Goal: Check status: Check status

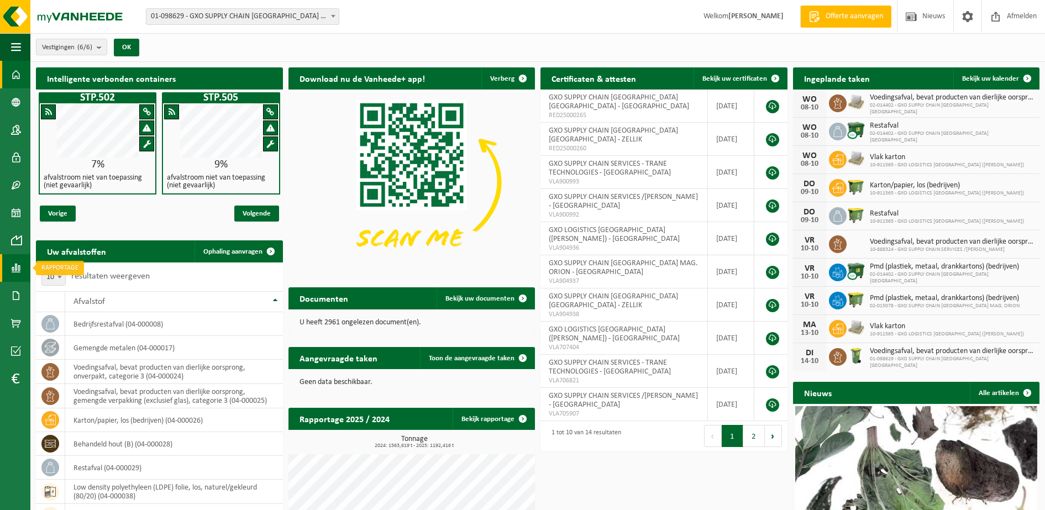
click at [15, 270] on span at bounding box center [16, 268] width 10 height 28
click at [67, 268] on span "In grafiekvorm" at bounding box center [89, 267] width 50 height 21
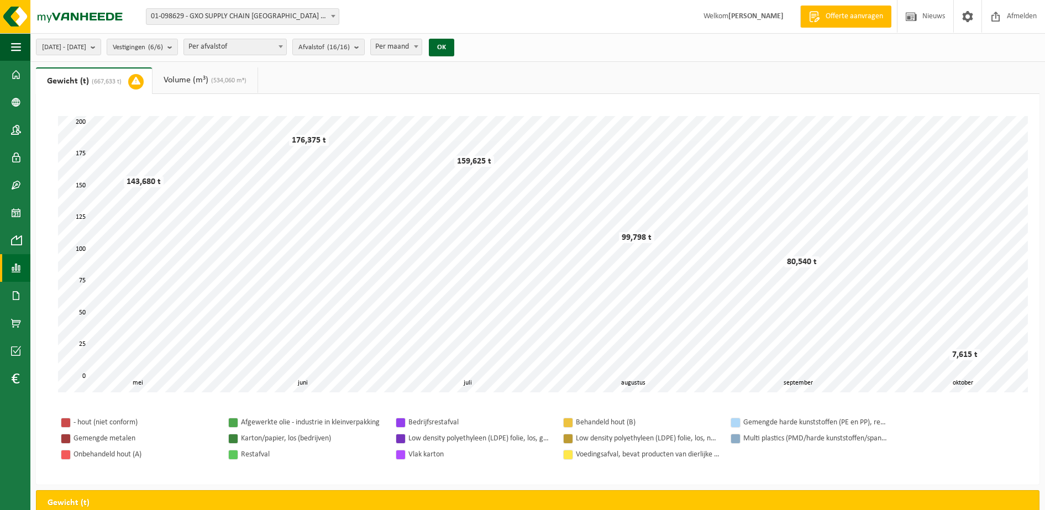
scroll to position [15, 0]
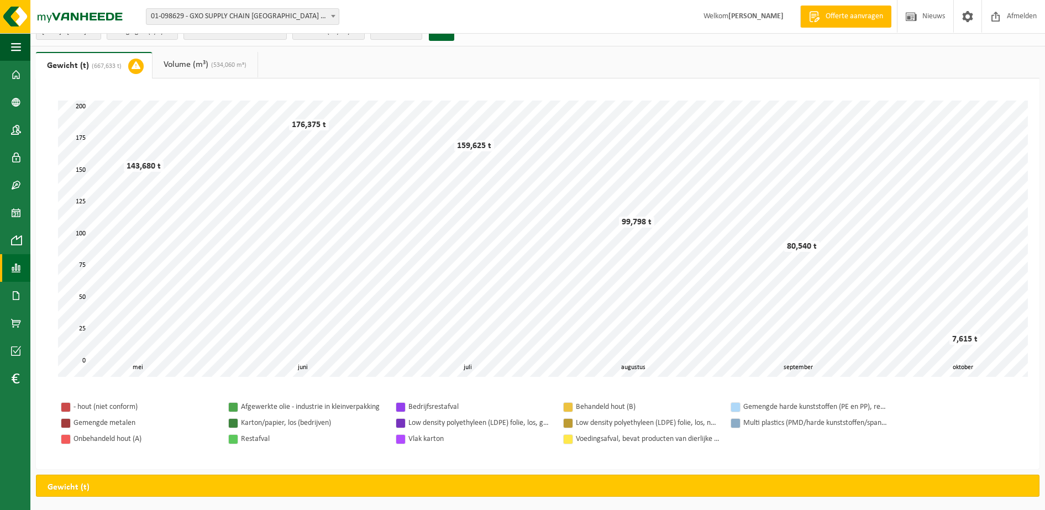
click at [234, 68] on span "(534,060 m³)" at bounding box center [227, 65] width 38 height 7
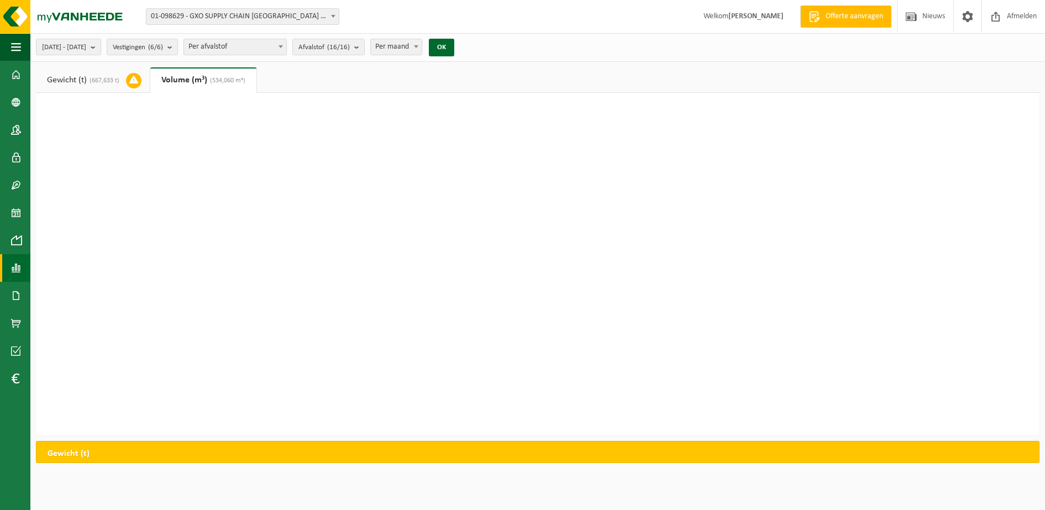
scroll to position [0, 0]
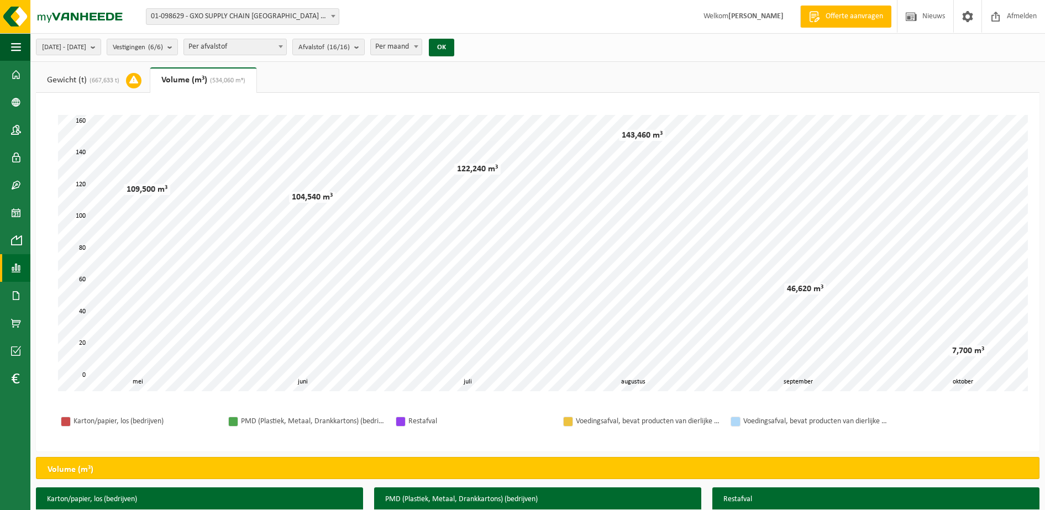
click at [88, 82] on link "Gewicht (t) (667,633 t)" at bounding box center [93, 79] width 114 height 25
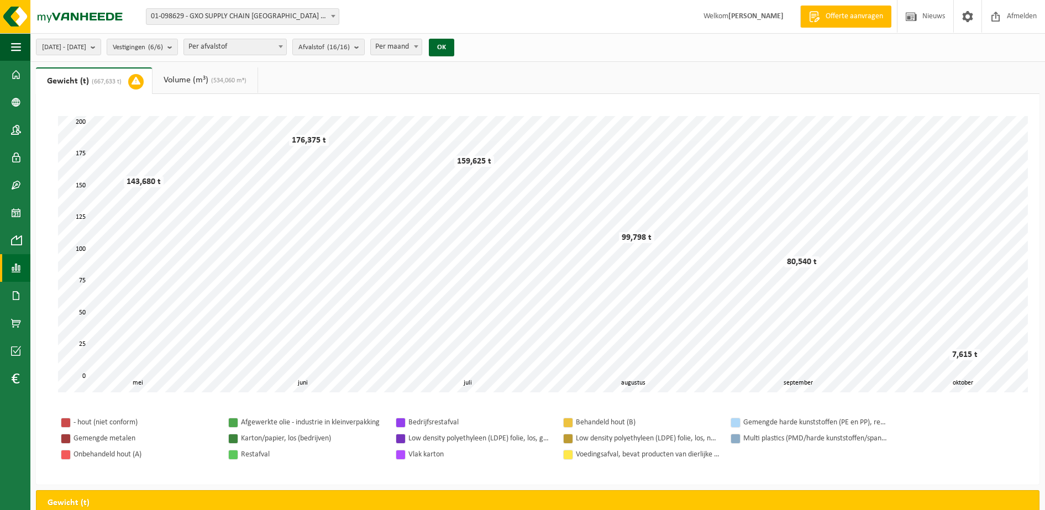
click at [216, 85] on link "Volume (m³) (534,060 m³)" at bounding box center [204, 79] width 105 height 25
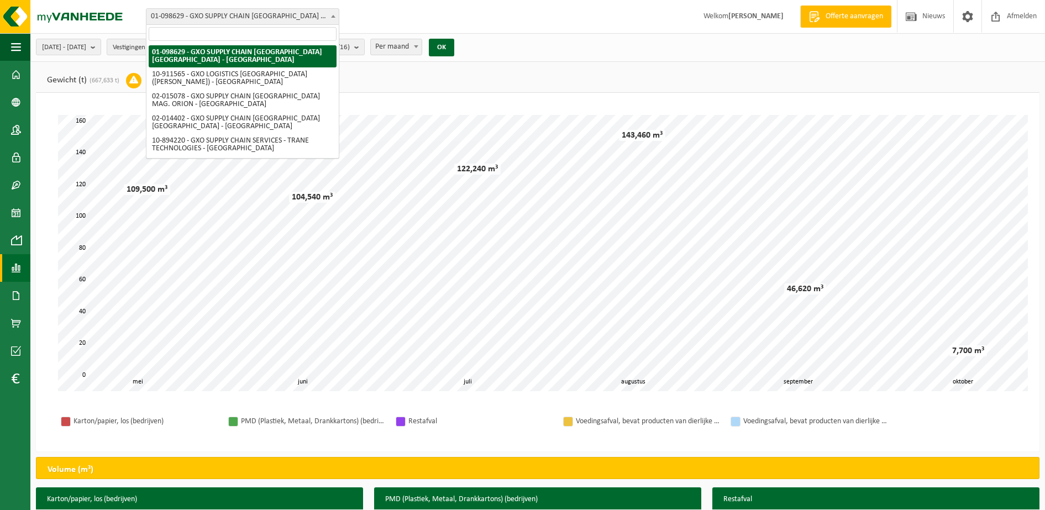
click at [333, 14] on span at bounding box center [333, 16] width 11 height 14
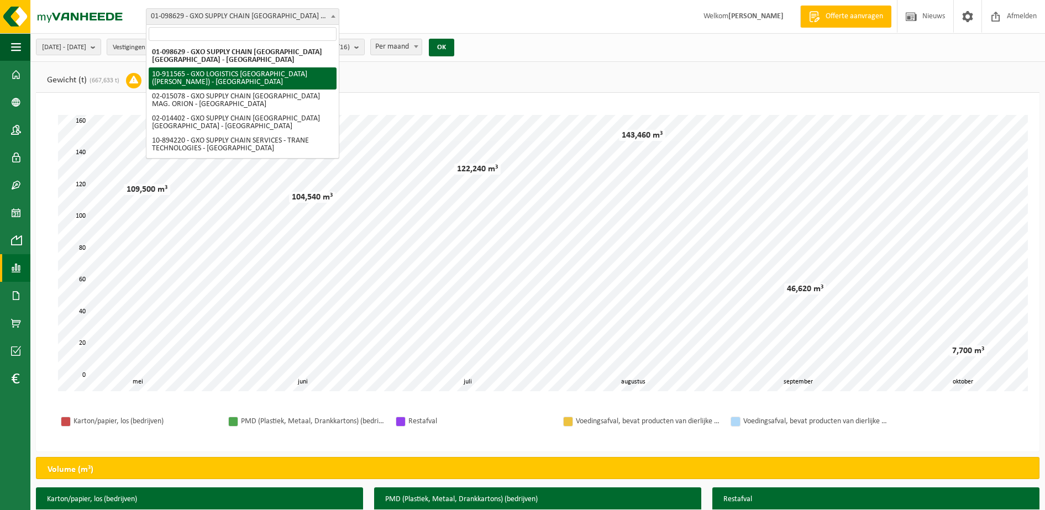
select select "125194"
